Goal: Information Seeking & Learning: Check status

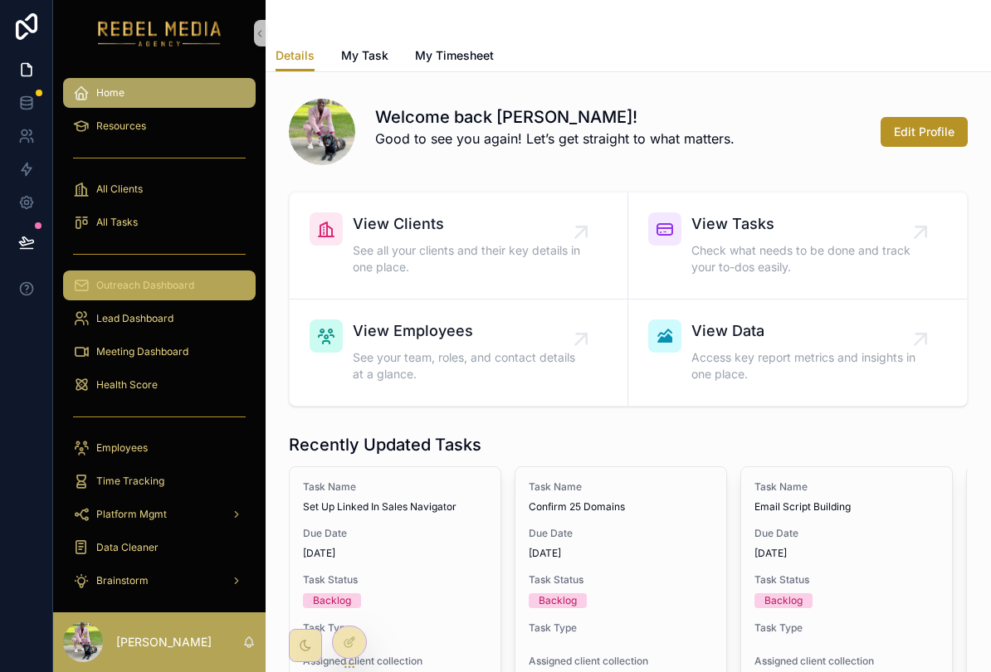
click at [117, 276] on div "Outreach Dashboard" at bounding box center [159, 285] width 173 height 27
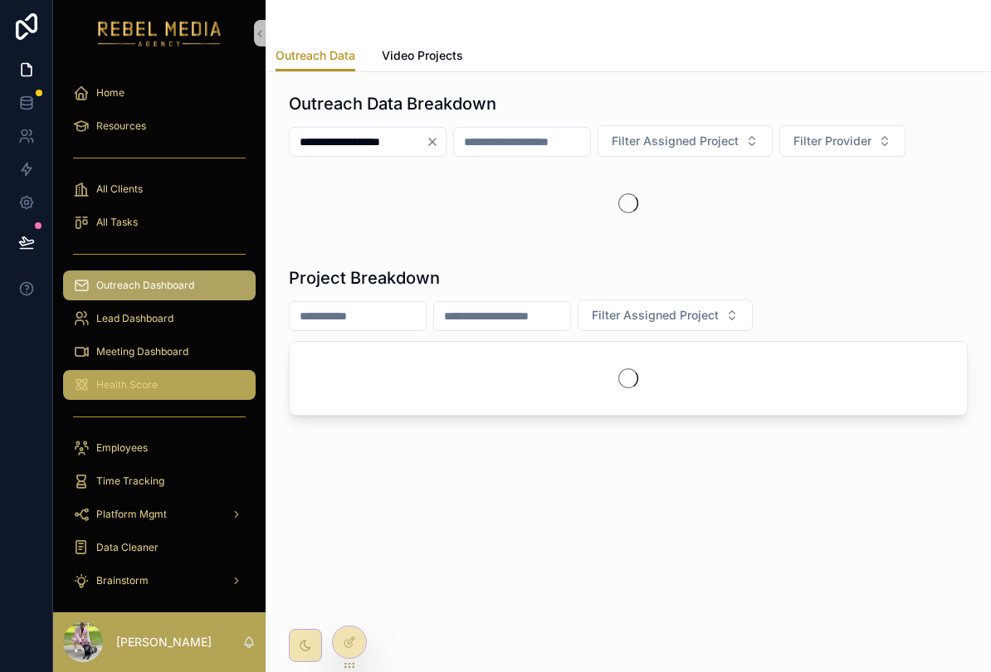
click at [97, 382] on span "Health Score" at bounding box center [126, 384] width 61 height 13
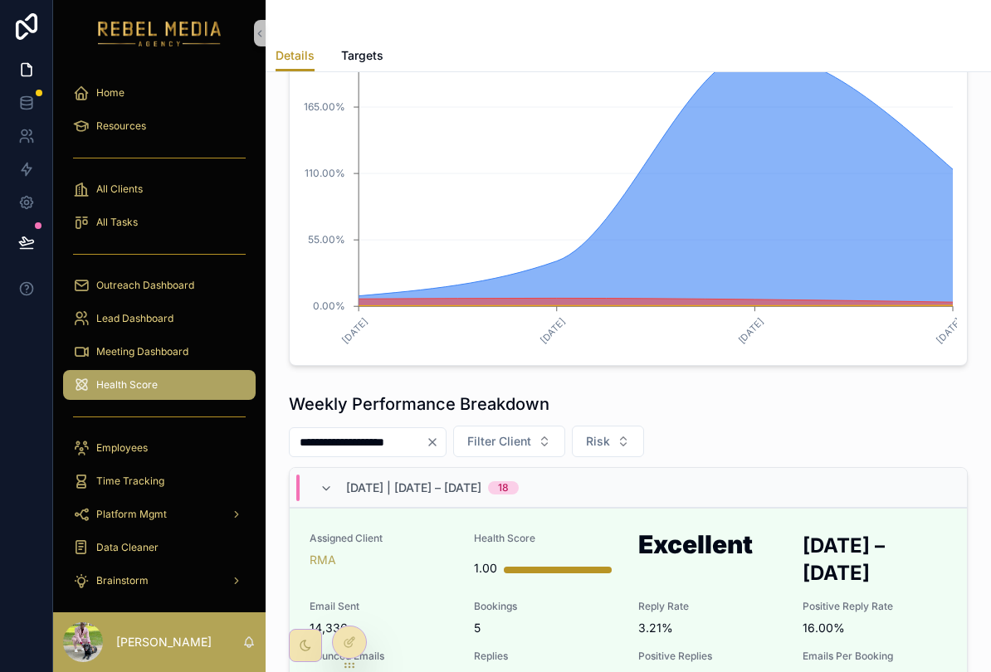
click at [888, 316] on icon "[DATE] [DATE] [DATE] [DATE] 0.00% 55.00% 110.00% 165.00% 220.00%" at bounding box center [627, 196] width 657 height 319
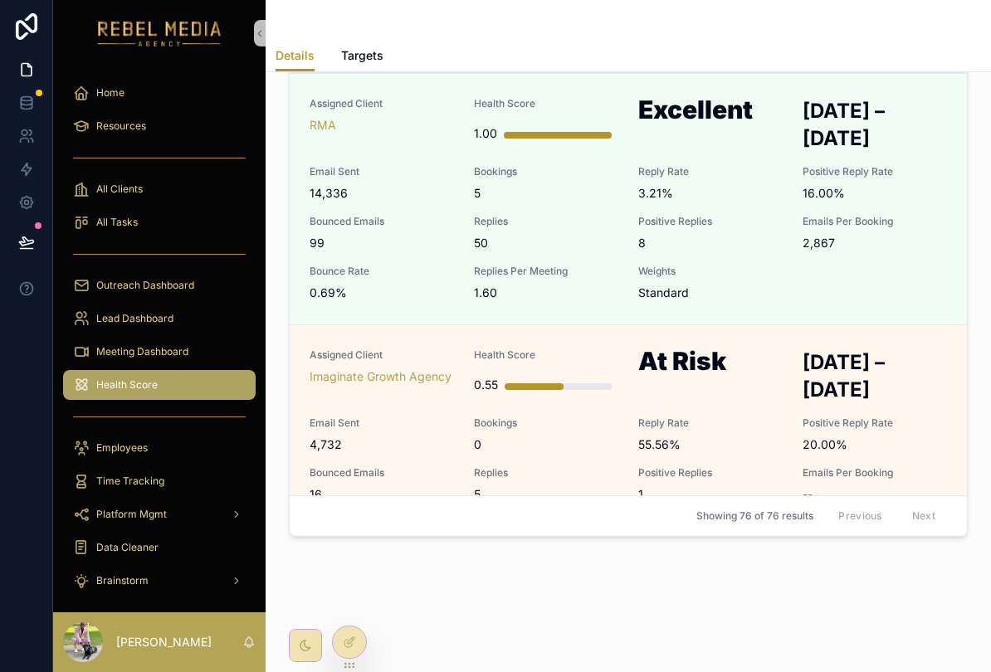
scroll to position [788, 0]
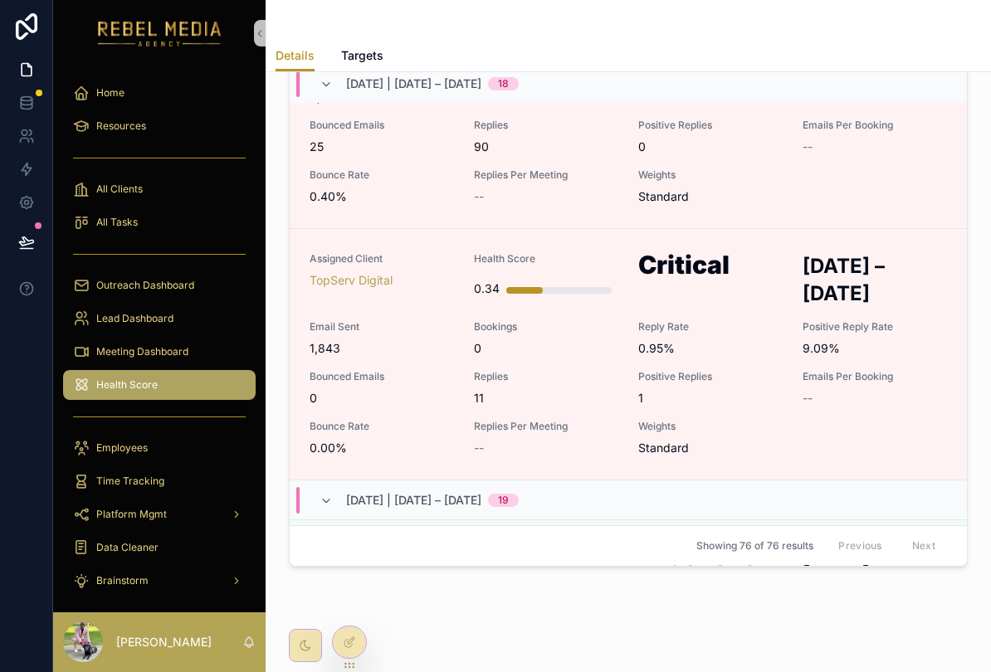
click at [139, 251] on div "scrollable content" at bounding box center [159, 254] width 192 height 27
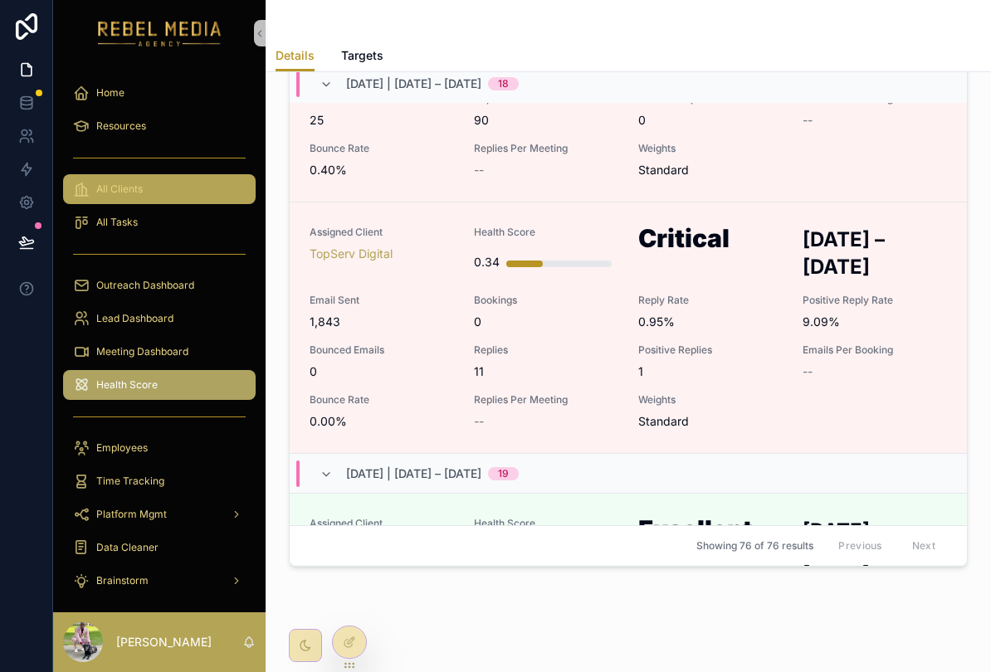
scroll to position [4218, 0]
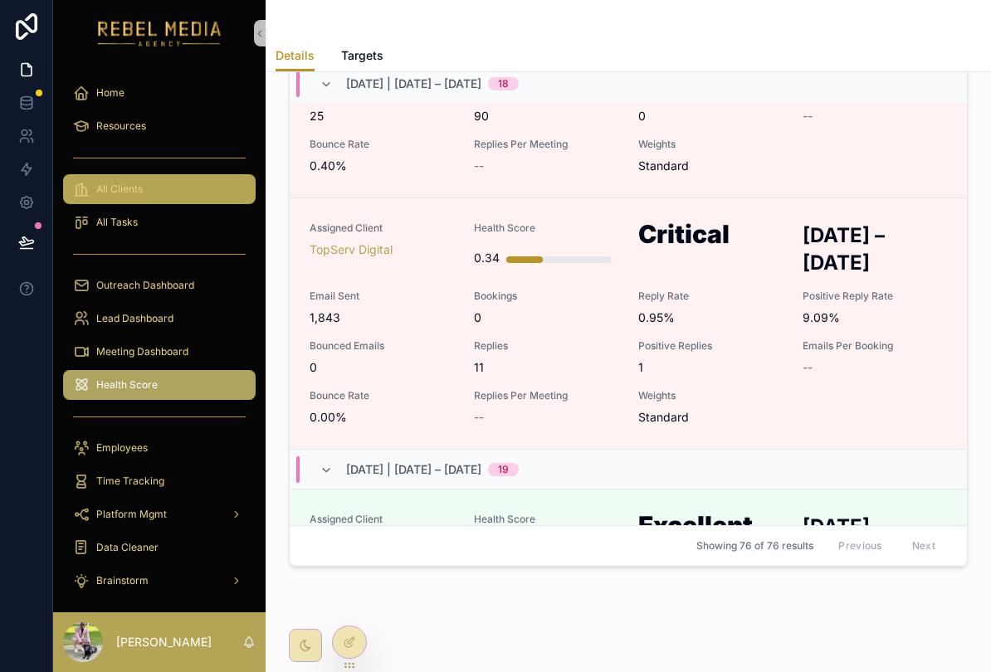
click at [135, 187] on span "All Clients" at bounding box center [119, 189] width 46 height 13
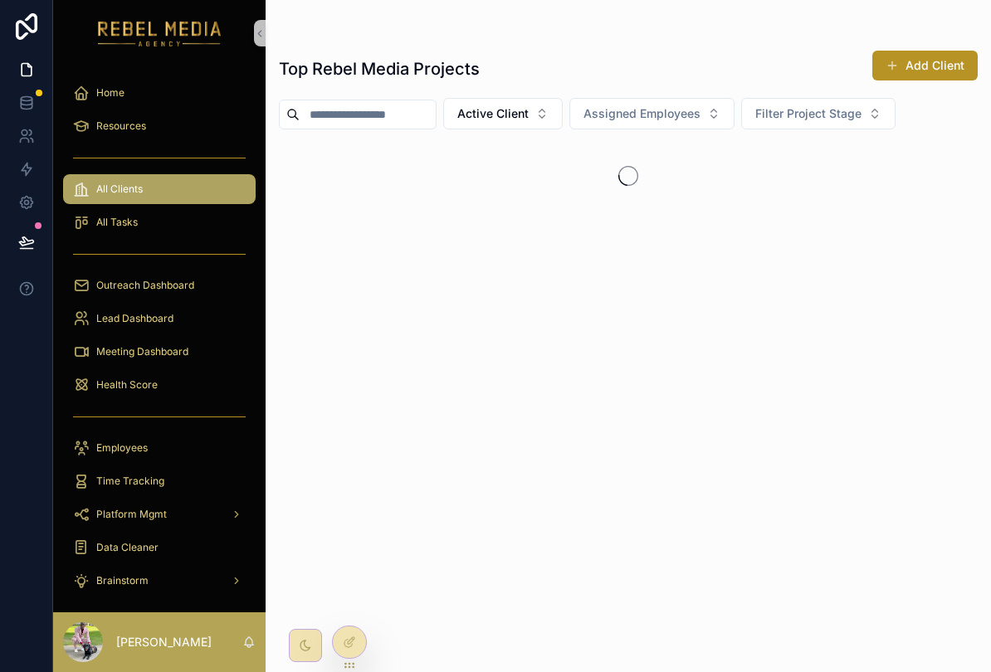
scroll to position [20, 0]
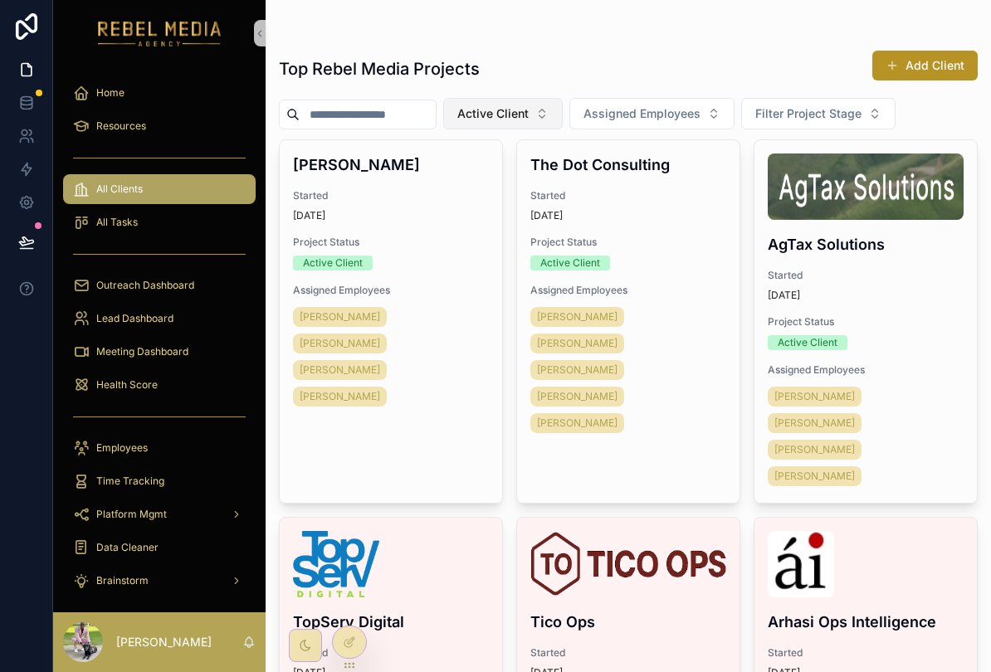
click at [562, 98] on button "Active Client" at bounding box center [502, 114] width 119 height 32
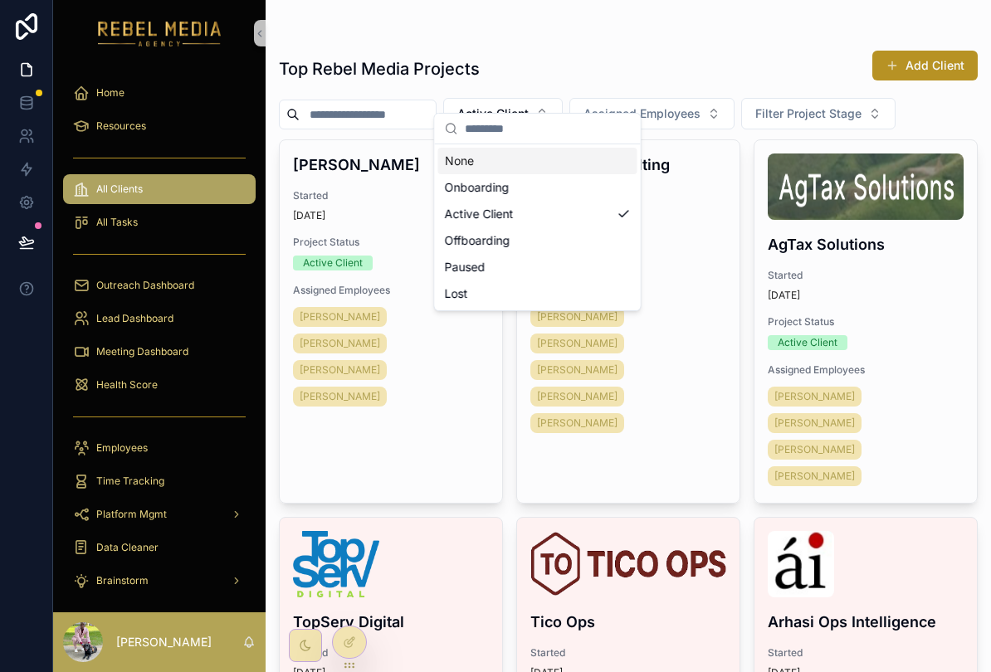
click at [590, 178] on div "Onboarding" at bounding box center [537, 187] width 199 height 27
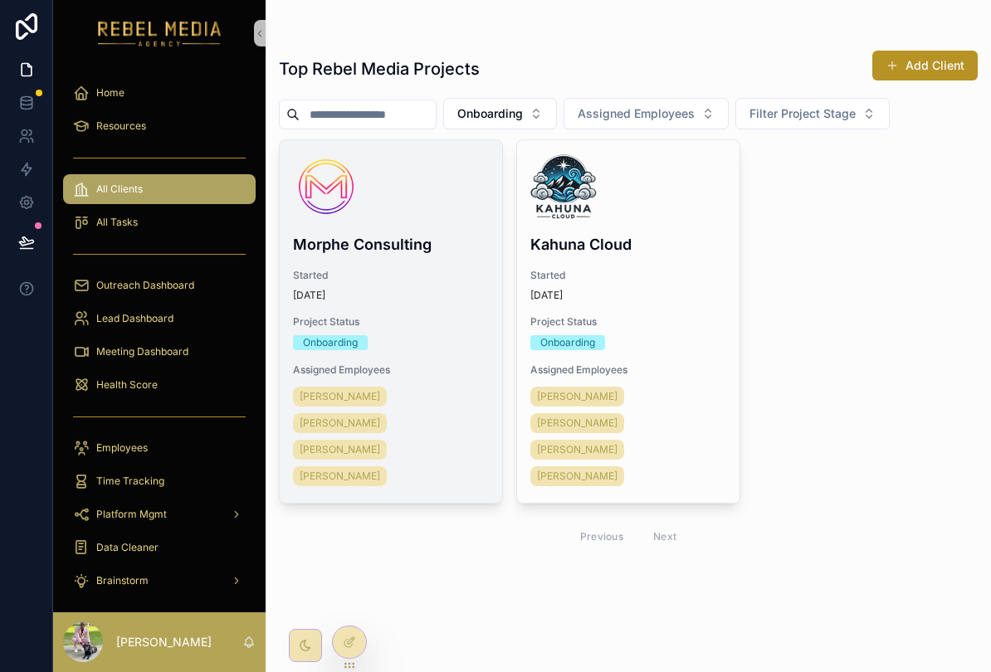
click at [338, 233] on h4 "Morphe Consulting" at bounding box center [391, 244] width 196 height 22
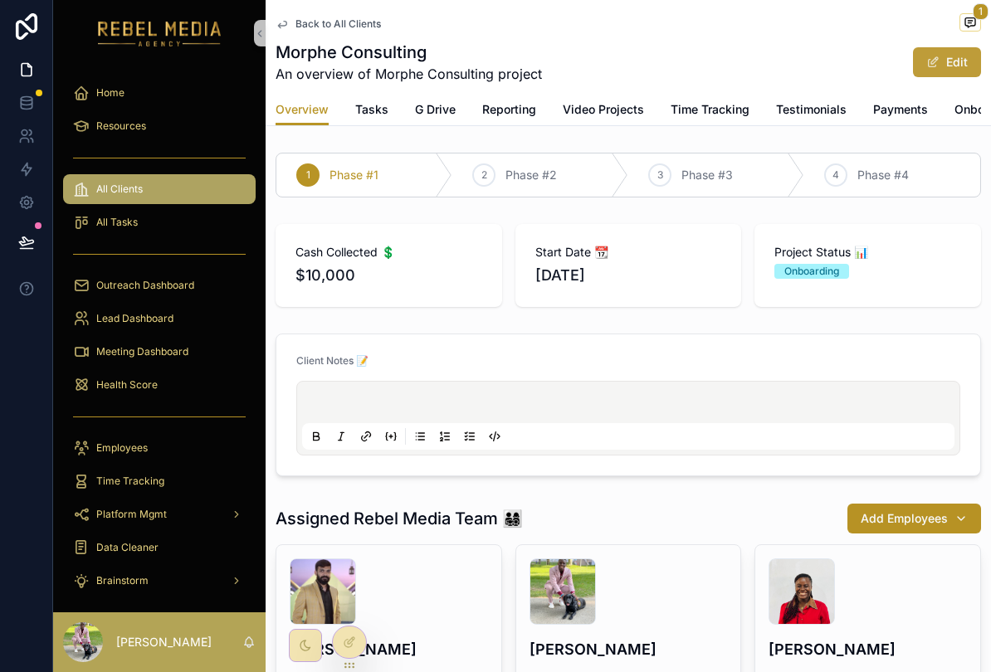
click at [944, 48] on button "Edit" at bounding box center [947, 62] width 68 height 30
click at [960, 101] on span "Onboarding Form" at bounding box center [1001, 109] width 95 height 17
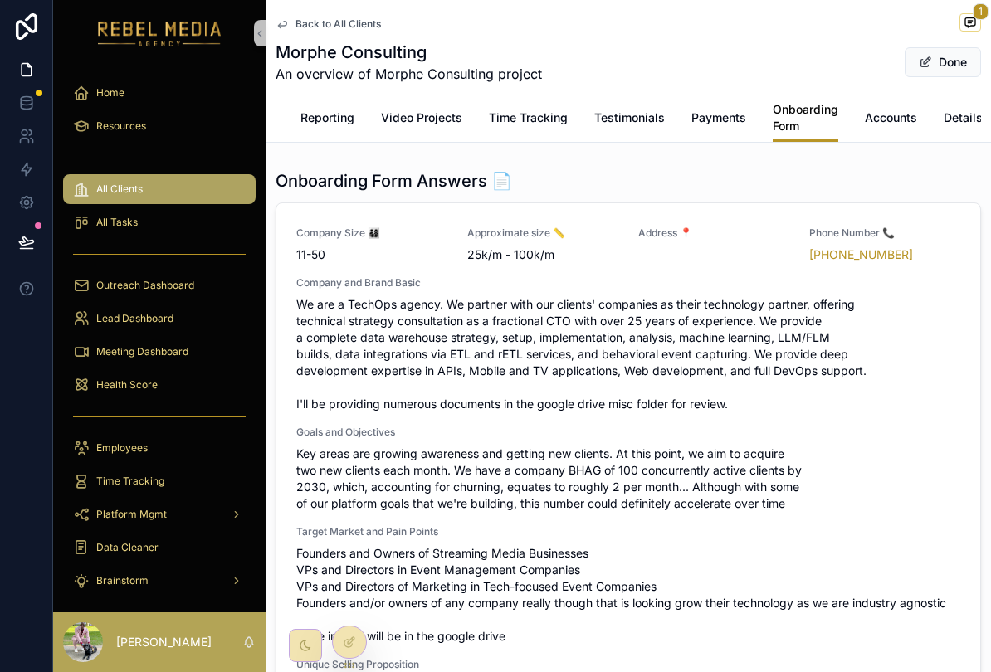
scroll to position [0, 180]
click at [888, 110] on span "Accounts" at bounding box center [892, 118] width 52 height 17
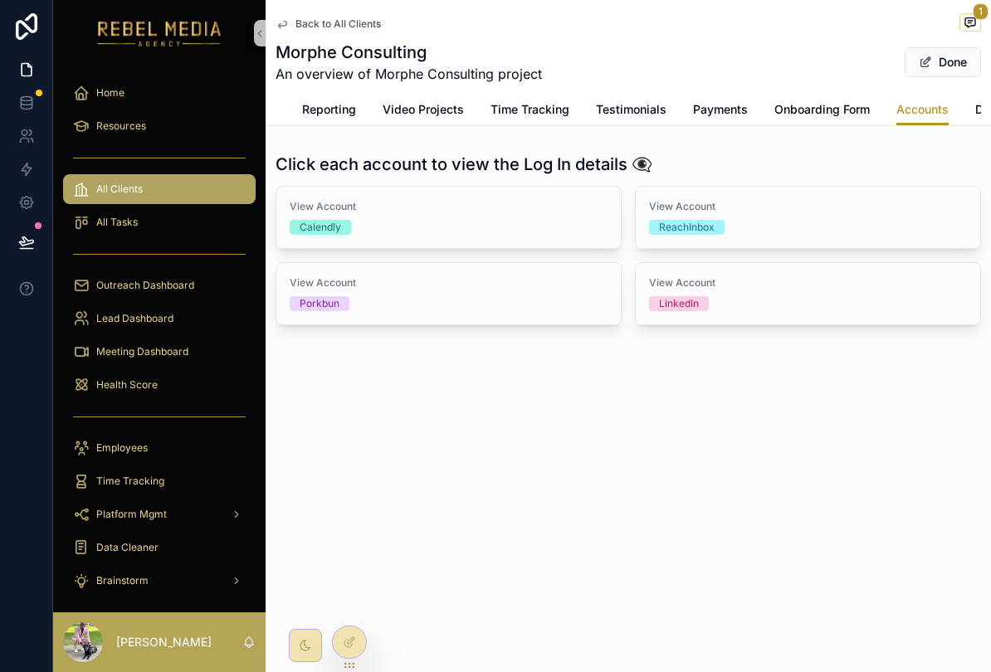
click at [831, 102] on link "Onboarding Form" at bounding box center [821, 111] width 95 height 33
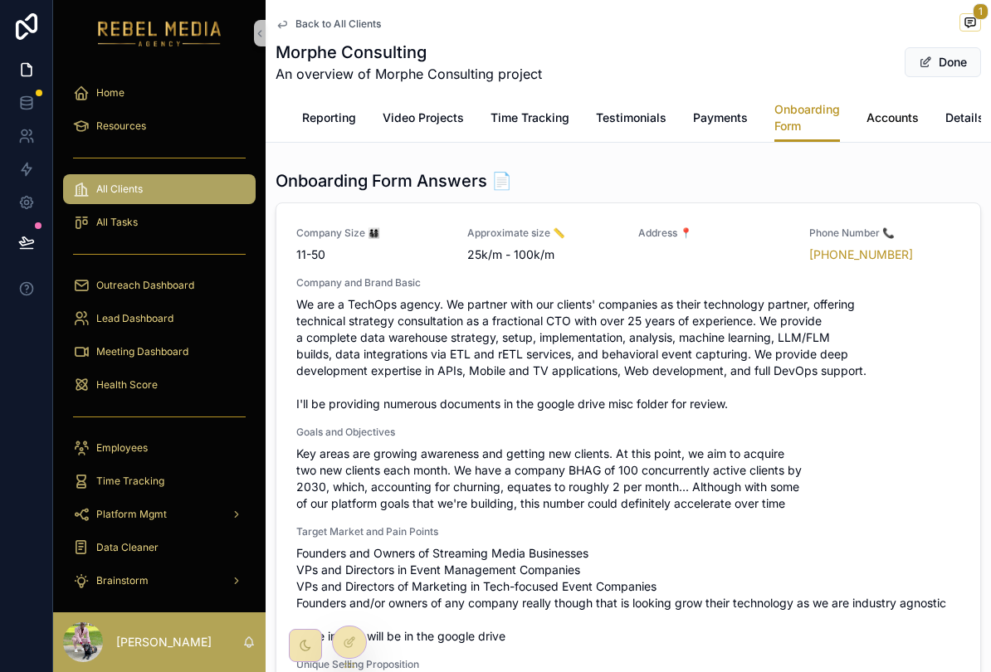
click at [900, 107] on link "Accounts" at bounding box center [892, 119] width 52 height 33
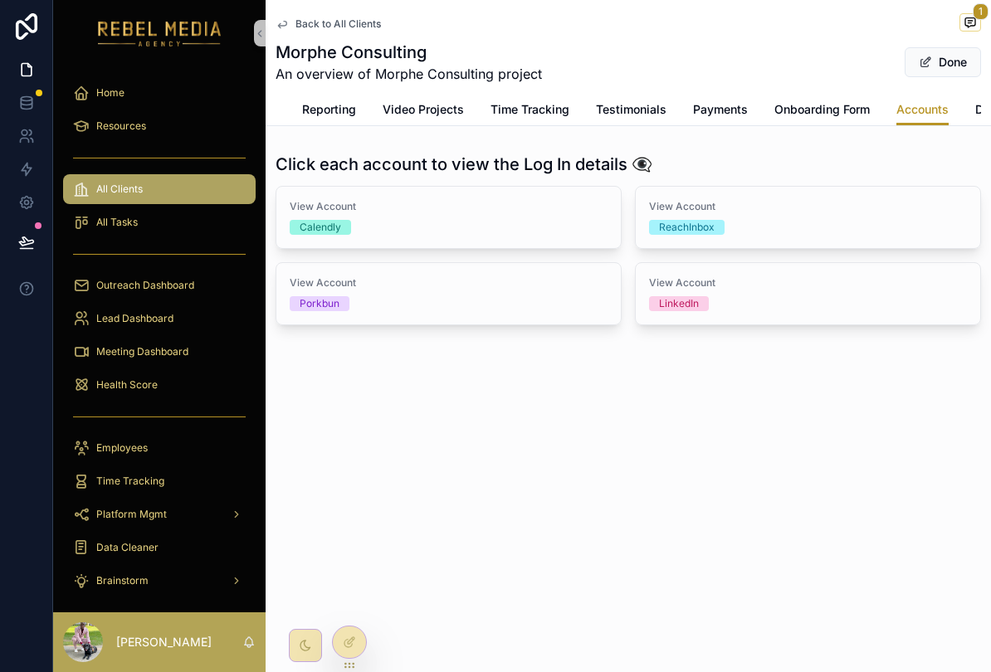
click at [832, 116] on div "Back to All Clients 1 Morphe Consulting An overview of Morphe Consulting projec…" at bounding box center [627, 219] width 725 height 438
click at [831, 115] on div "Back to All Clients 1 Morphe Consulting An overview of Morphe Consulting projec…" at bounding box center [627, 219] width 725 height 438
click at [960, 99] on link "Details" at bounding box center [961, 111] width 39 height 33
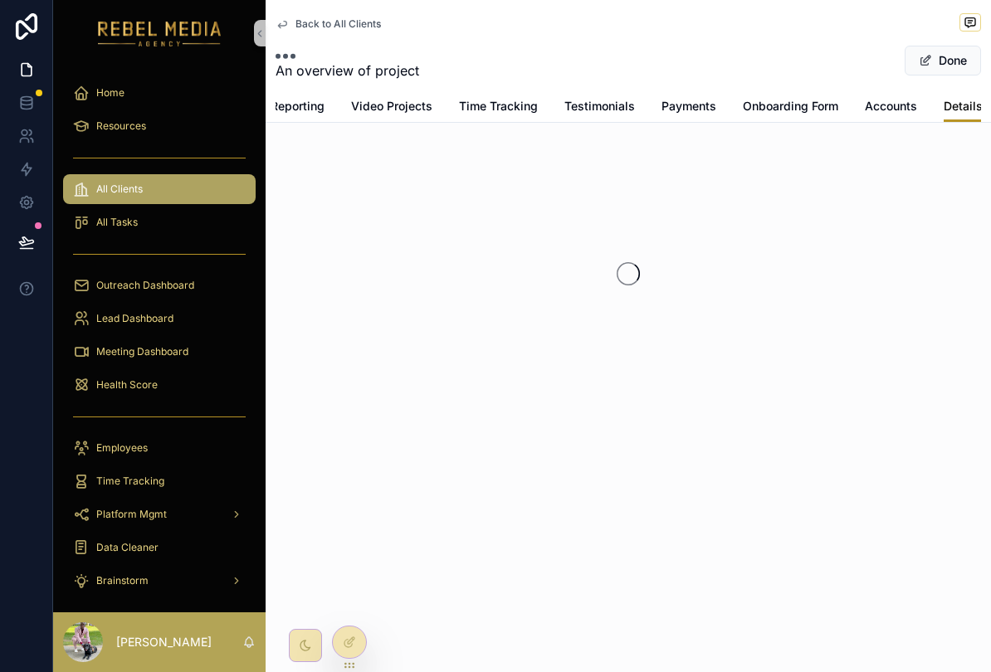
click at [955, 100] on link "Details" at bounding box center [962, 107] width 39 height 32
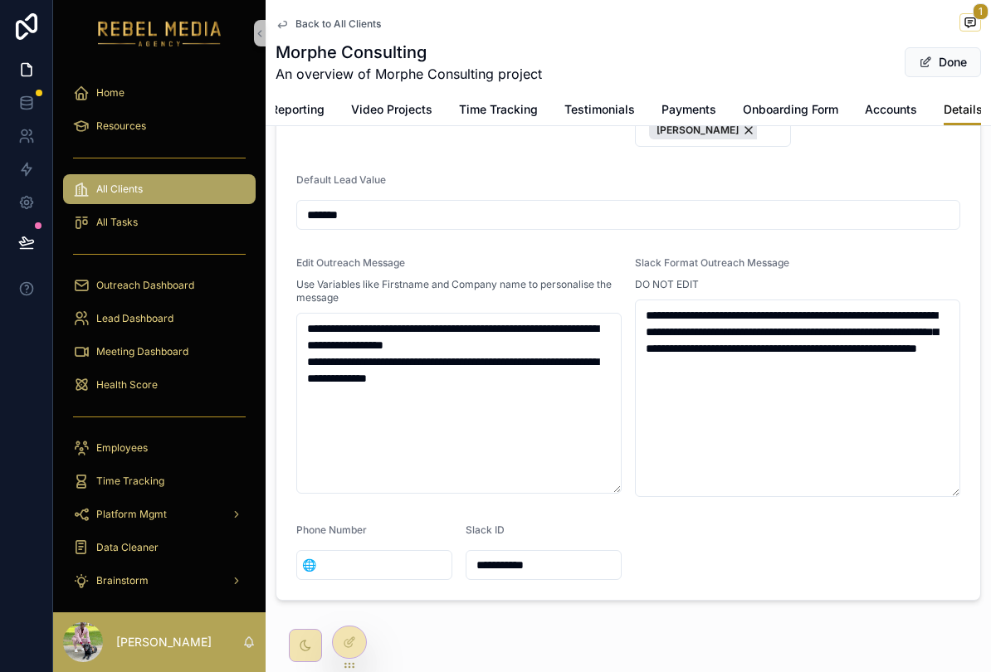
scroll to position [474, 0]
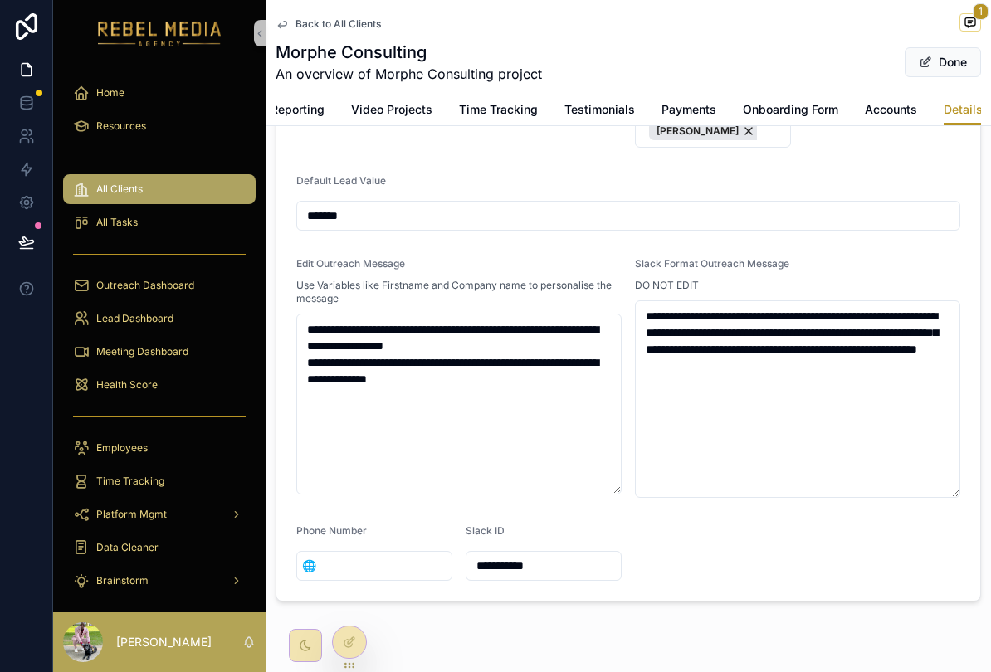
click at [325, 205] on input "*******" at bounding box center [628, 215] width 662 height 23
type input "**"
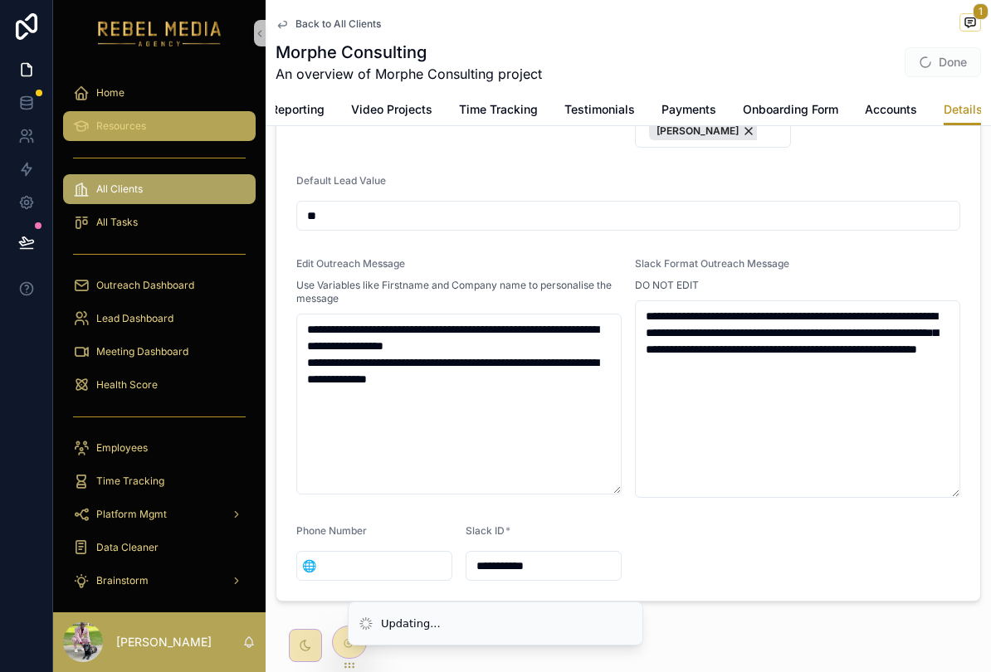
click at [253, 119] on link "Resources" at bounding box center [159, 126] width 192 height 30
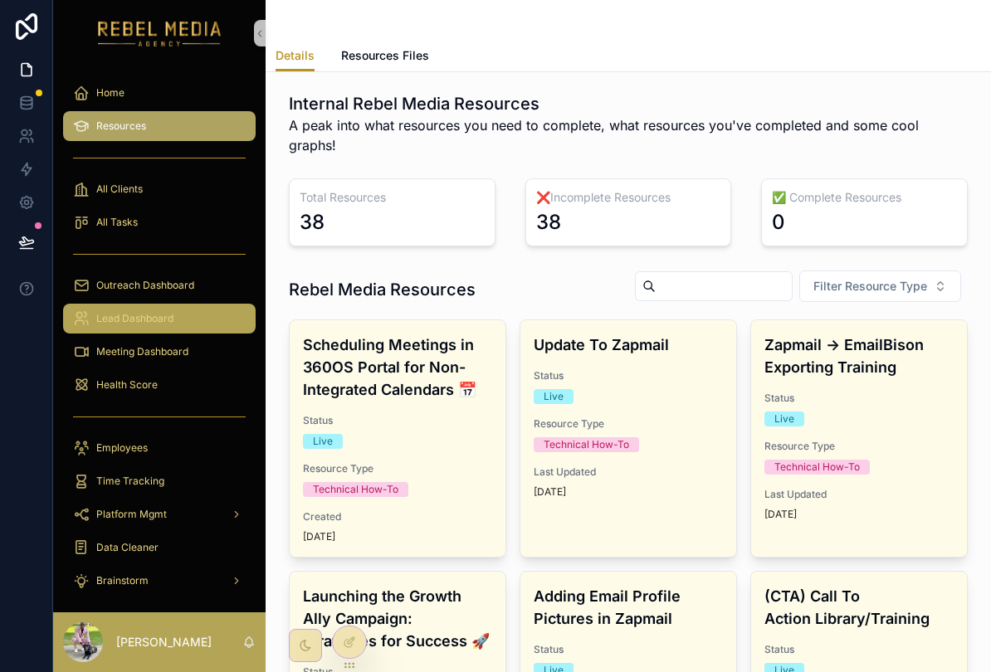
click at [103, 304] on link "Lead Dashboard" at bounding box center [159, 319] width 192 height 30
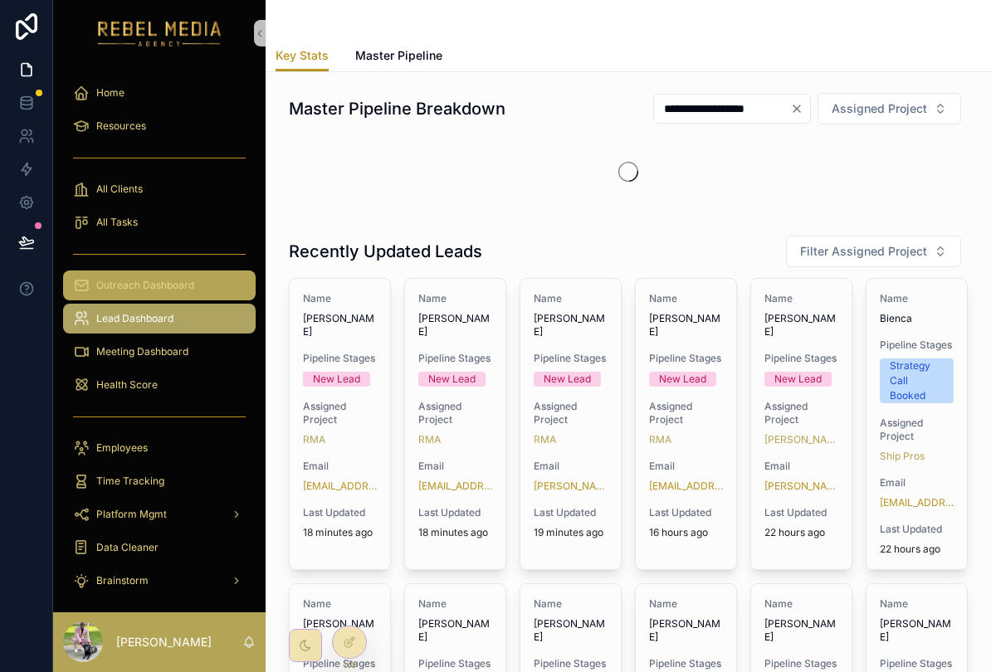
click at [138, 272] on div "Outreach Dashboard" at bounding box center [159, 285] width 173 height 27
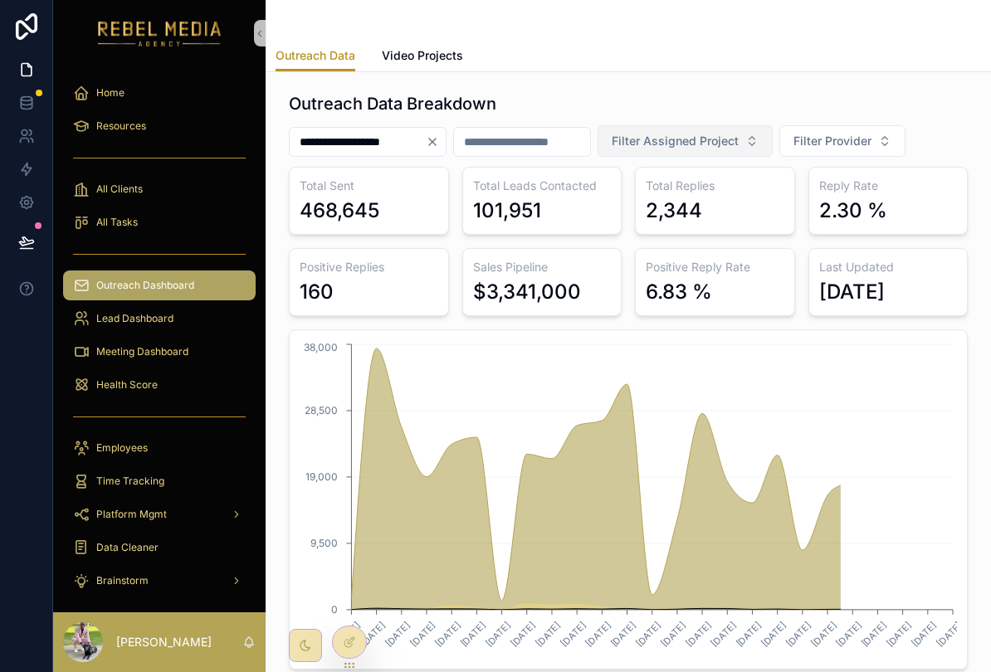
click at [738, 133] on span "Filter Assigned Project" at bounding box center [674, 141] width 127 height 17
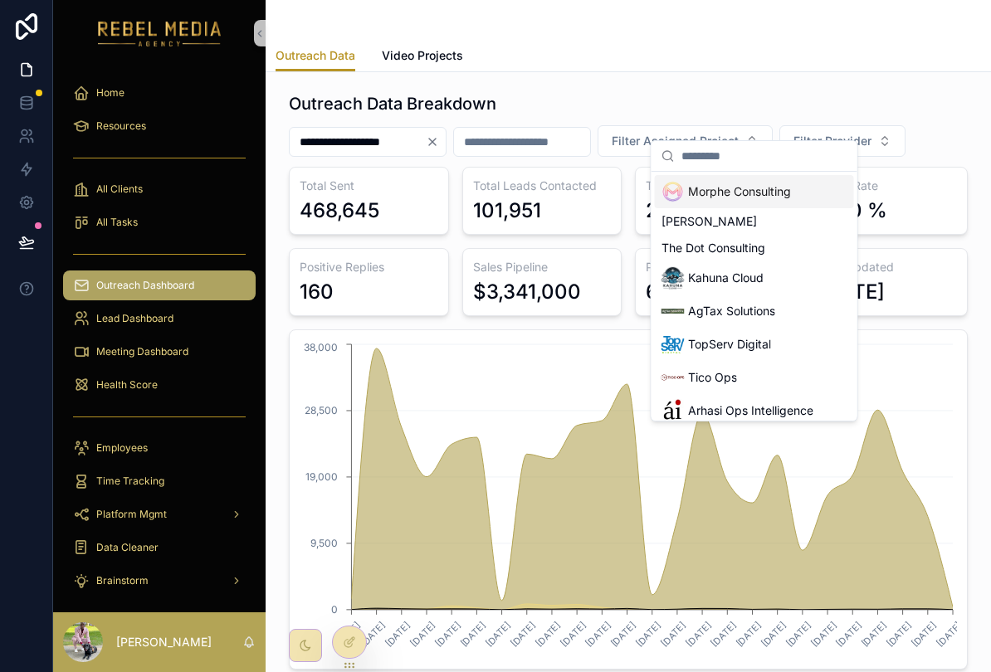
click at [798, 184] on div "Morphe Consulting" at bounding box center [754, 191] width 199 height 33
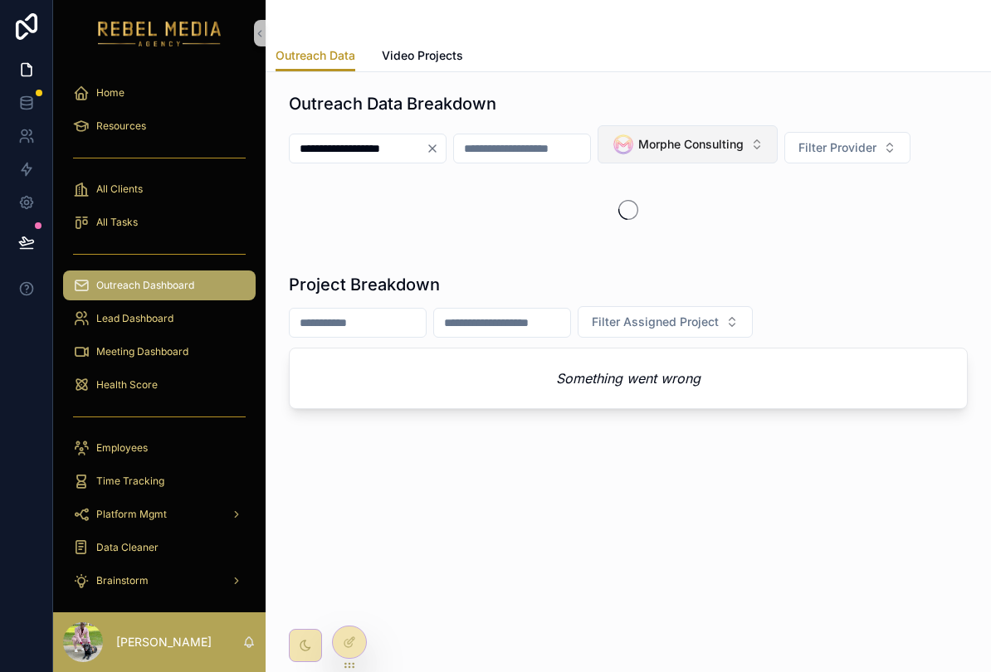
click at [777, 125] on button "Morphe Consulting" at bounding box center [687, 144] width 180 height 38
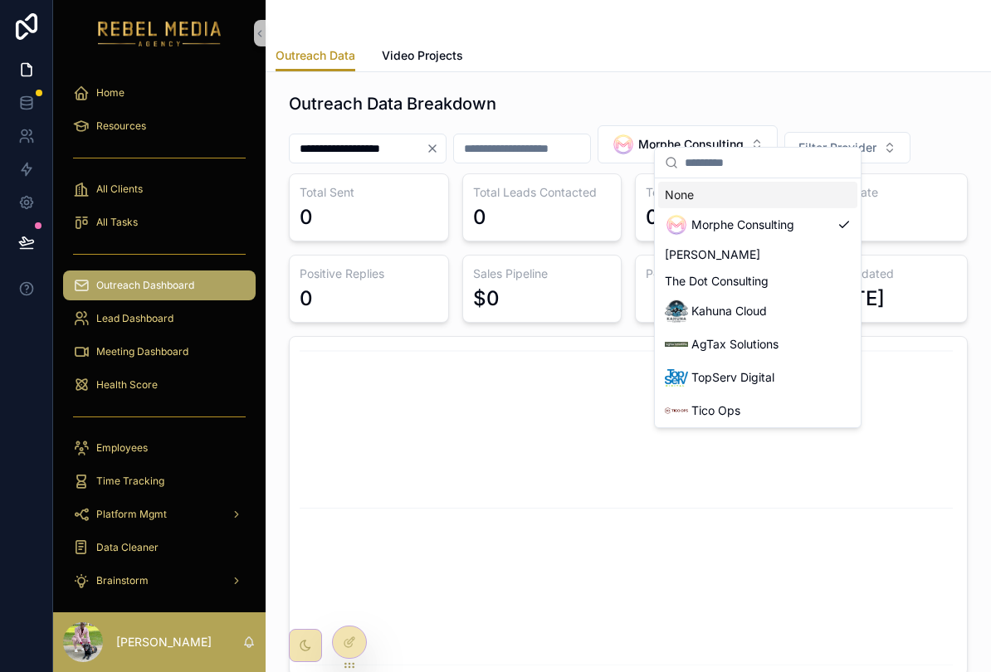
click at [800, 219] on div "Morphe Consulting" at bounding box center [757, 224] width 199 height 33
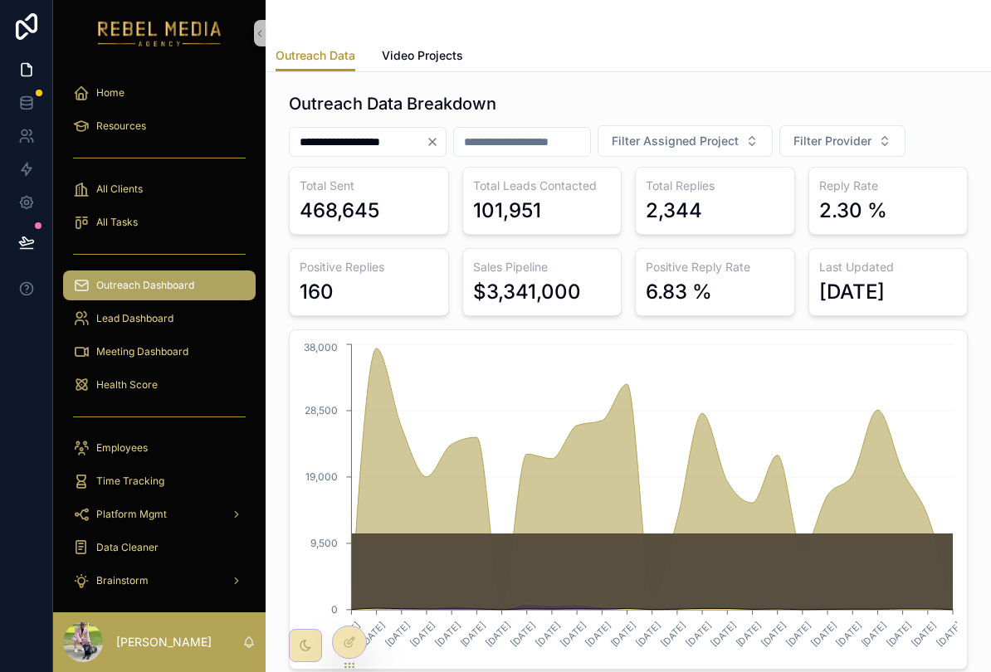
click at [947, 125] on div "**********" at bounding box center [628, 141] width 679 height 32
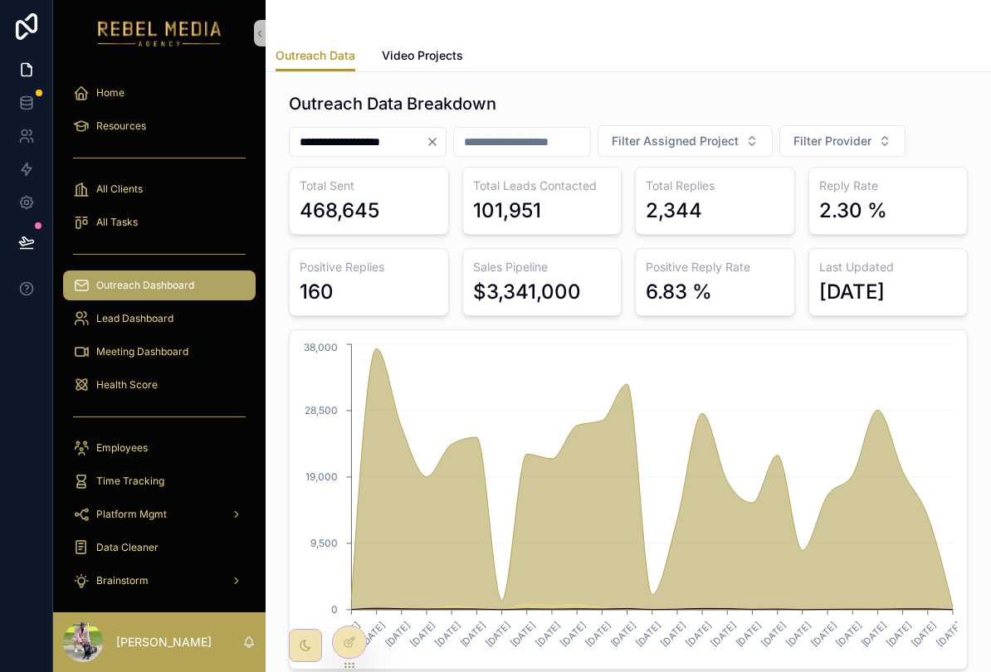
click at [439, 135] on icon "Clear" at bounding box center [432, 141] width 13 height 13
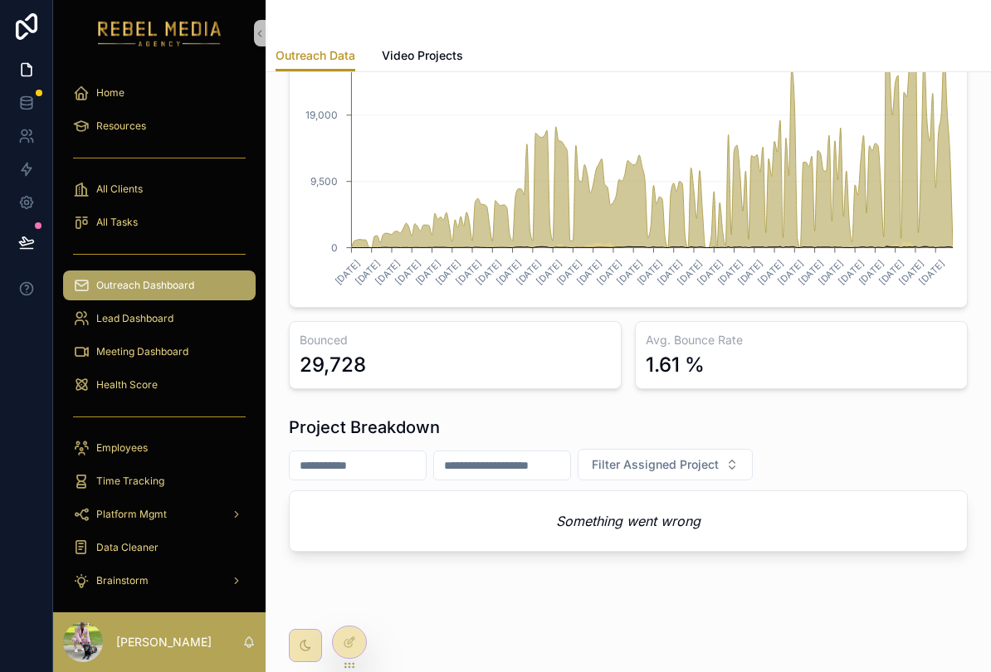
scroll to position [361, 0]
click at [752, 459] on button "Filter Assigned Project" at bounding box center [664, 466] width 175 height 32
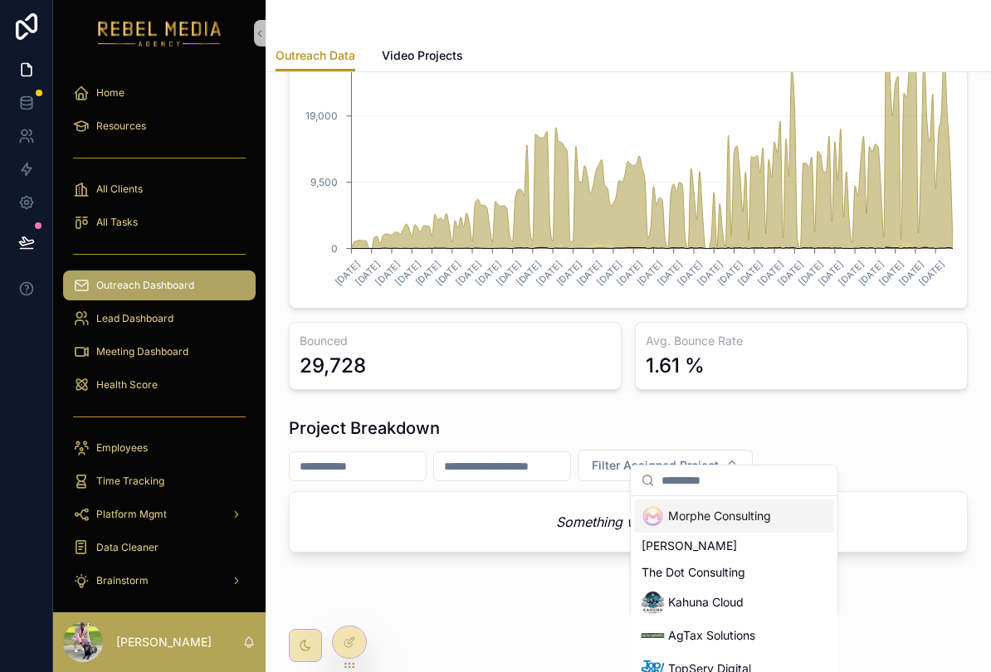
click at [767, 530] on div "Morphe Consulting" at bounding box center [734, 515] width 199 height 33
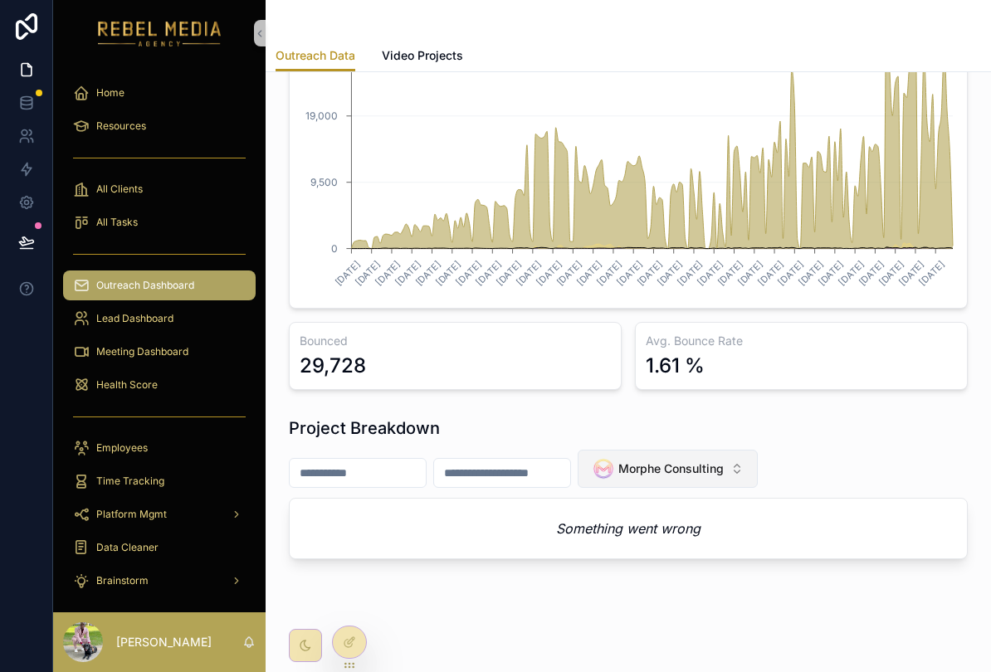
click at [757, 450] on button "Morphe Consulting" at bounding box center [667, 469] width 180 height 38
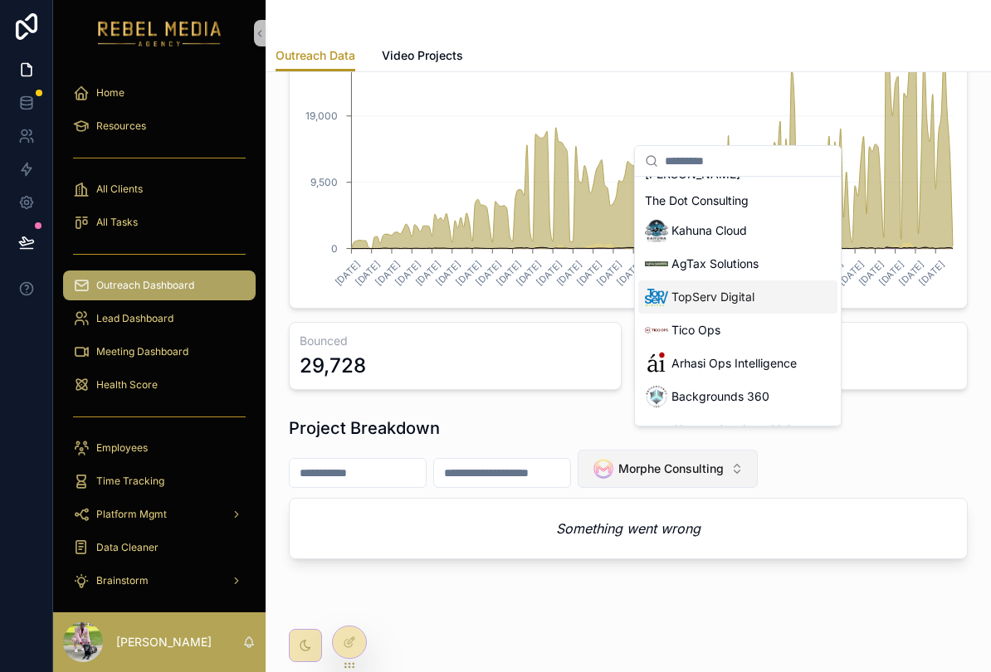
scroll to position [78, 0]
click at [783, 294] on div "TopServ Digital" at bounding box center [737, 297] width 199 height 33
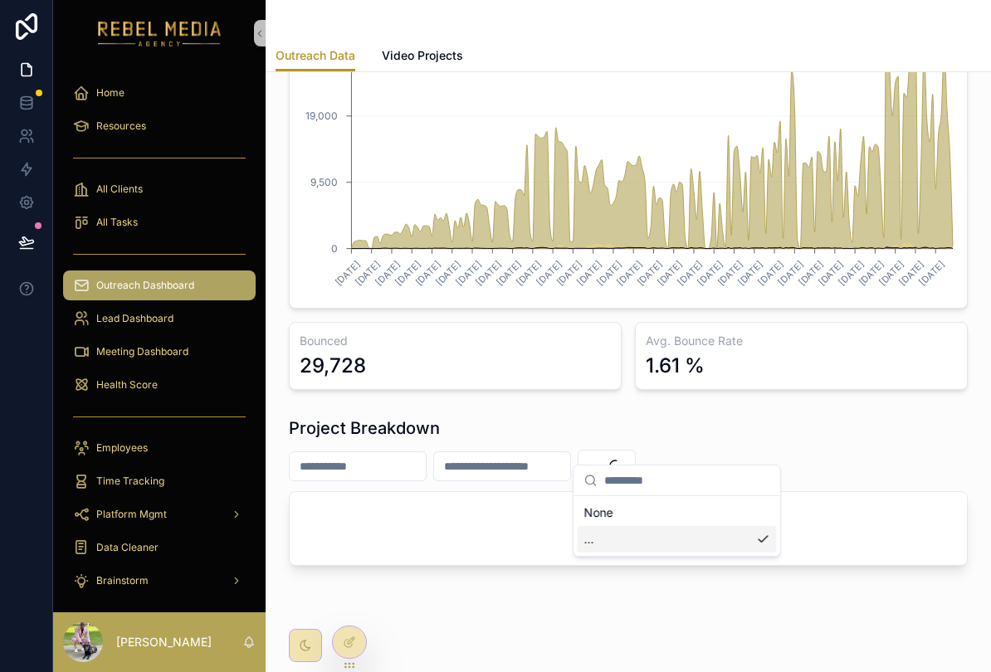
click at [782, 294] on div "Total Sent 1,845,586 Total Leads Contacted 547,125 Total Replies 13,017 Reply R…" at bounding box center [628, 98] width 679 height 584
click at [776, 297] on div "Total Sent 1,845,586 Total Leads Contacted 547,125 Total Replies 13,017 Reply R…" at bounding box center [628, 98] width 679 height 584
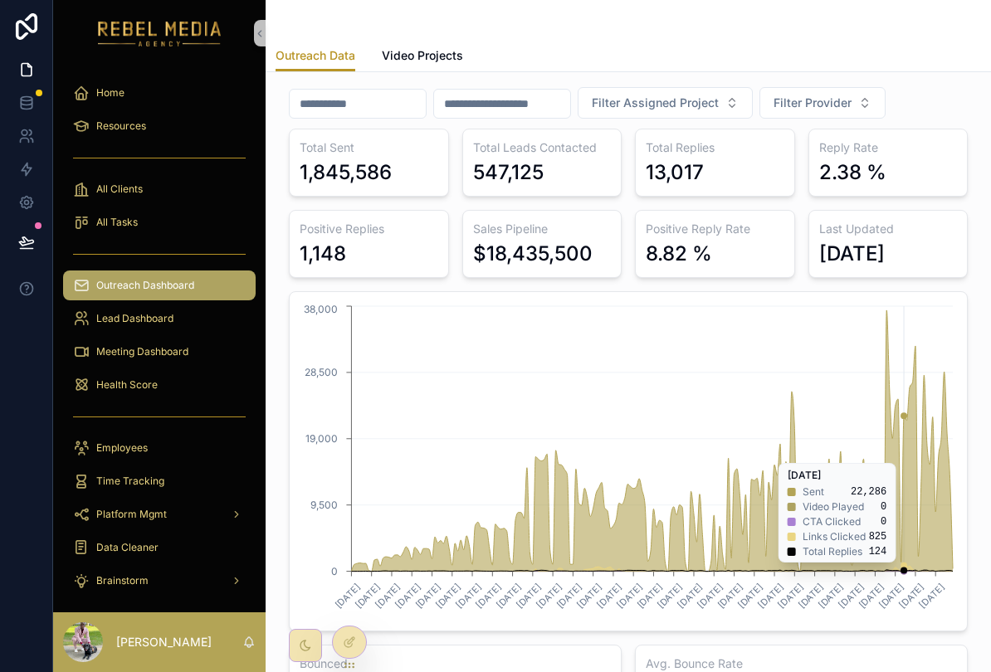
scroll to position [42, 0]
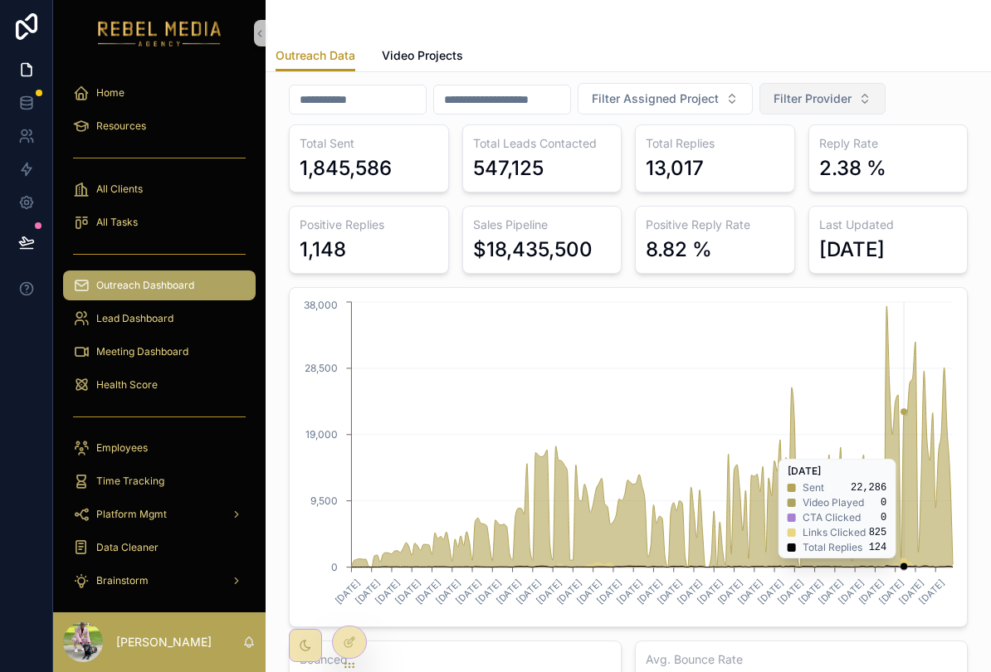
click at [885, 107] on button "Filter Provider" at bounding box center [822, 99] width 126 height 32
click at [689, 338] on icon "[DATE] [DATE] [DATE] [DATE] [DATE] [DATE] [DATE] [DATE] [DATE] [DATE] [DATE] [D…" at bounding box center [627, 457] width 657 height 319
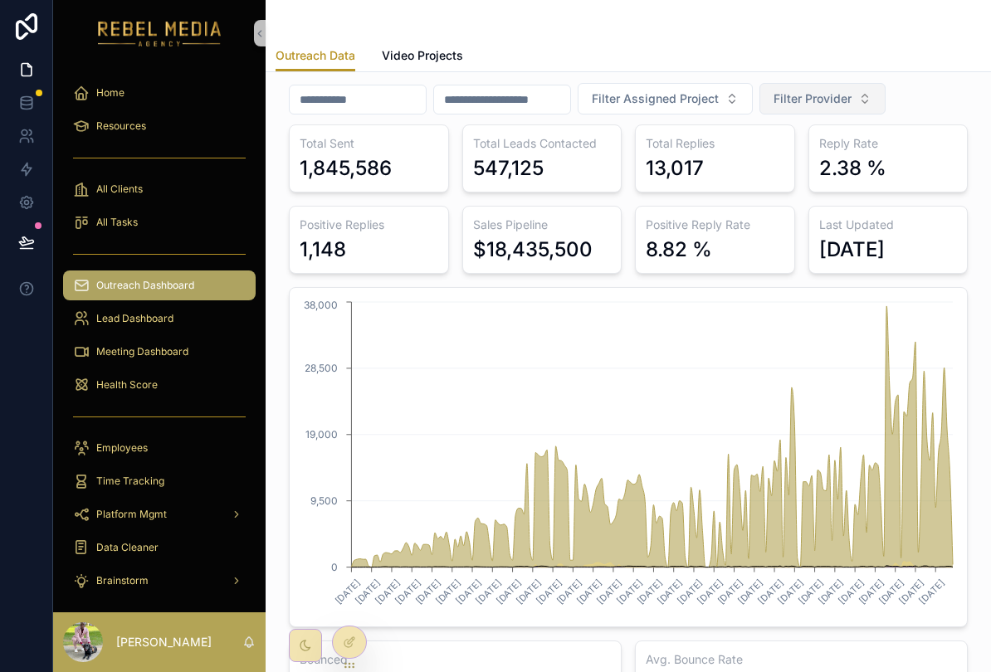
click at [885, 95] on button "Filter Provider" at bounding box center [822, 99] width 126 height 32
click at [893, 197] on div "EmailBison" at bounding box center [886, 192] width 199 height 27
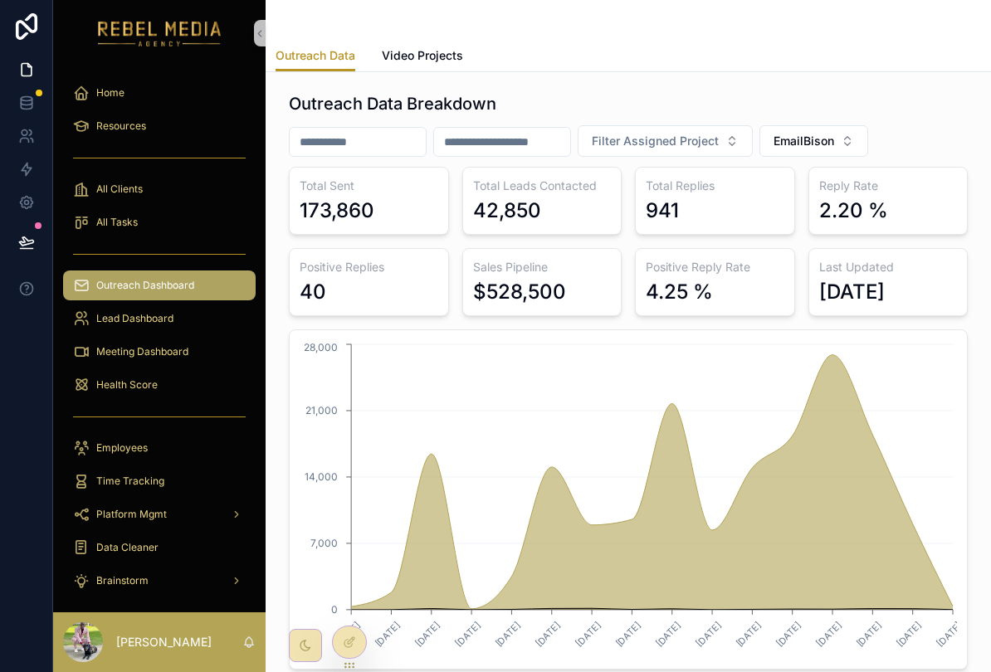
click at [833, 276] on div "Last Updated [DATE]" at bounding box center [888, 282] width 160 height 68
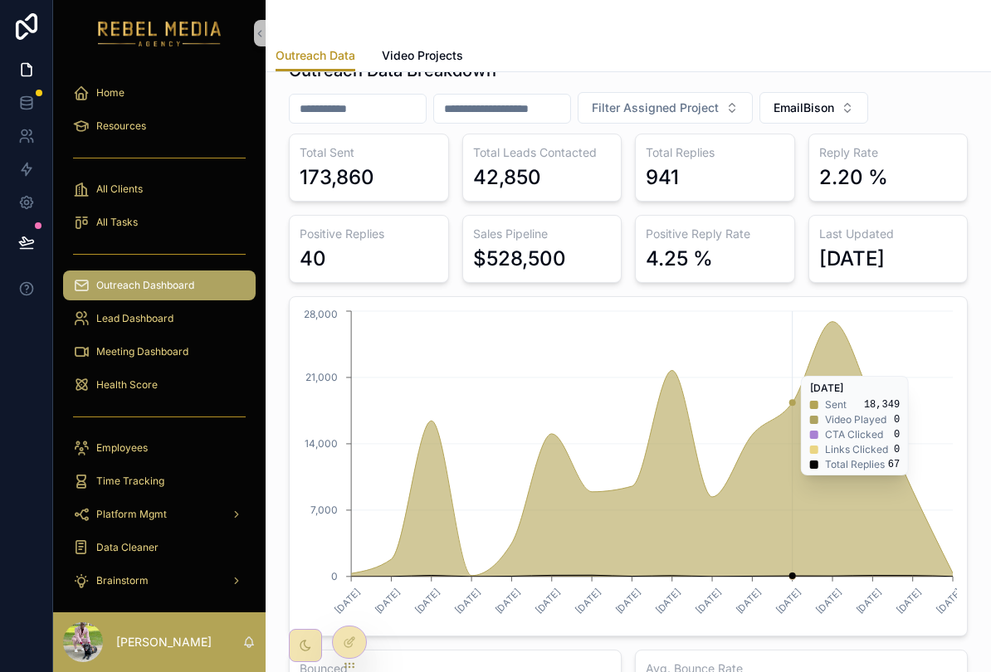
click at [793, 368] on icon "[DATE] [DATE] [DATE] [DATE] [DATE] [DATE] [DATE] [DATE] [DATE] [DATE] [DATE] [D…" at bounding box center [627, 466] width 657 height 319
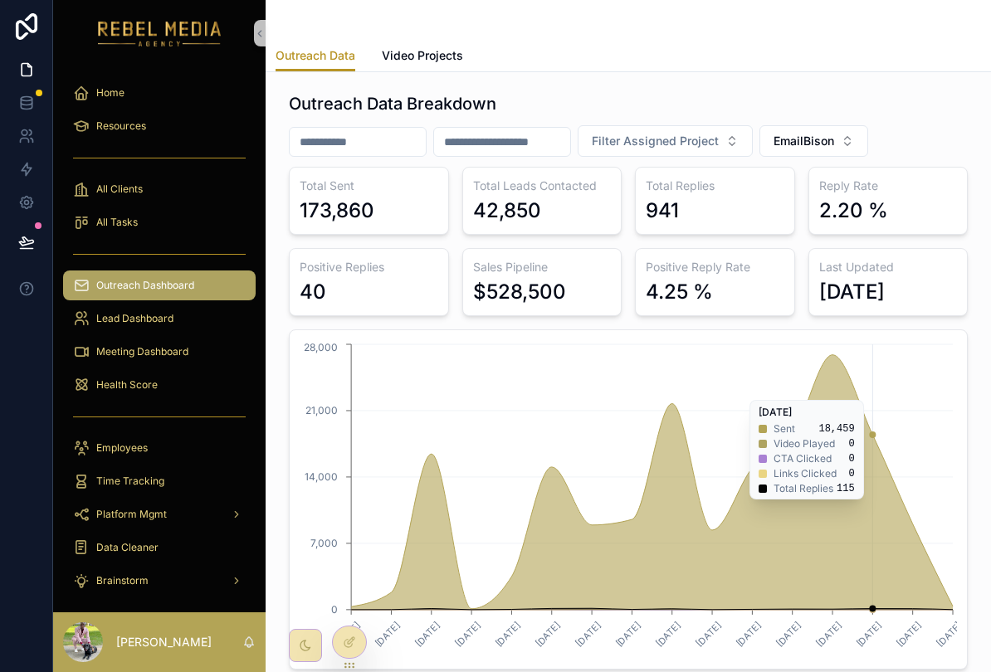
click at [830, 383] on icon "chart" at bounding box center [651, 482] width 601 height 255
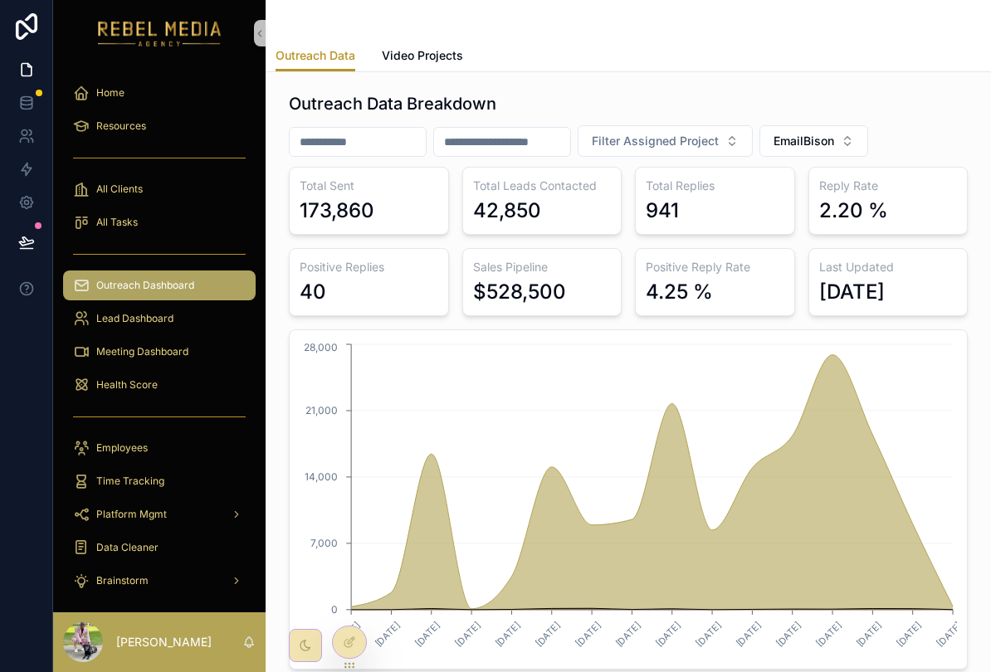
click at [978, 320] on div "Outreach Data Breakdown Filter Assigned Project EmailBison Total Sent 173,860 T…" at bounding box center [627, 552] width 725 height 961
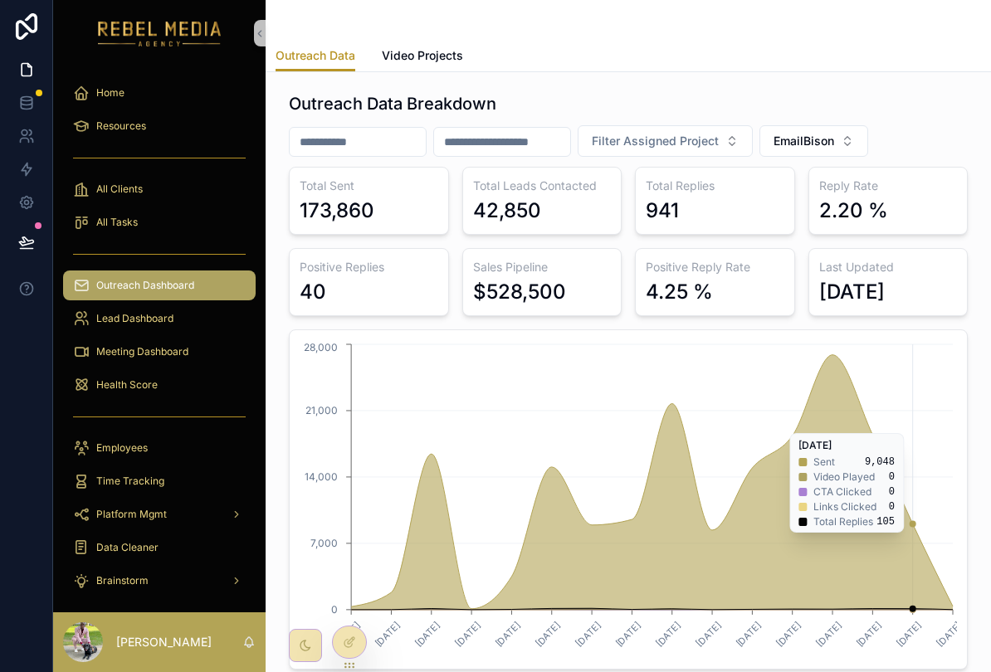
click at [896, 425] on icon "[DATE] [DATE] [DATE] [DATE] [DATE] [DATE] [DATE] [DATE] [DATE] [DATE] [DATE] [D…" at bounding box center [627, 499] width 657 height 319
